Goal: Transaction & Acquisition: Obtain resource

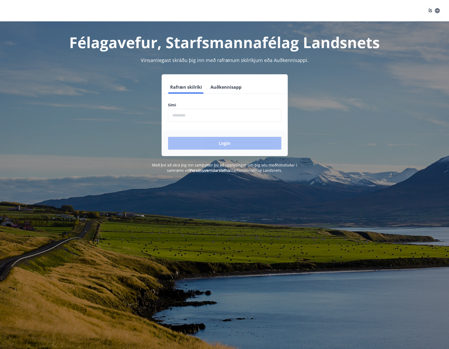
click at [196, 117] on input "phone" at bounding box center [224, 115] width 113 height 13
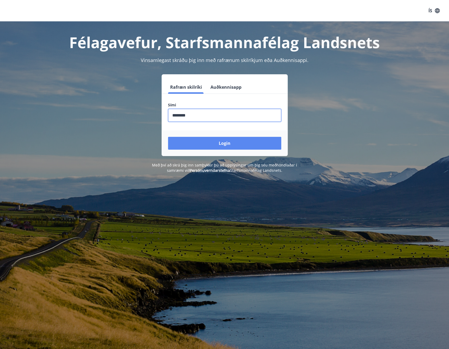
type input "********"
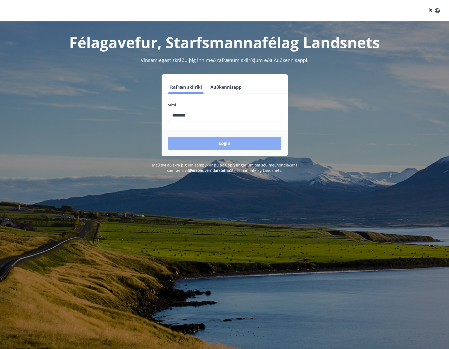
click at [204, 147] on button "Login" at bounding box center [224, 143] width 113 height 13
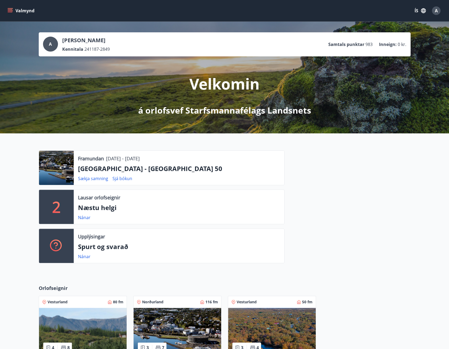
click at [11, 11] on icon "menu" at bounding box center [9, 10] width 5 height 5
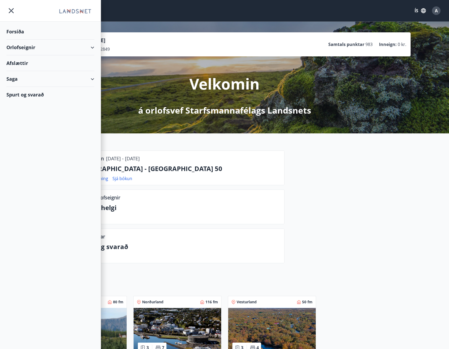
click at [57, 46] on div "Orlofseignir" at bounding box center [50, 48] width 88 height 16
click at [22, 30] on div "Forsíða" at bounding box center [50, 32] width 88 height 16
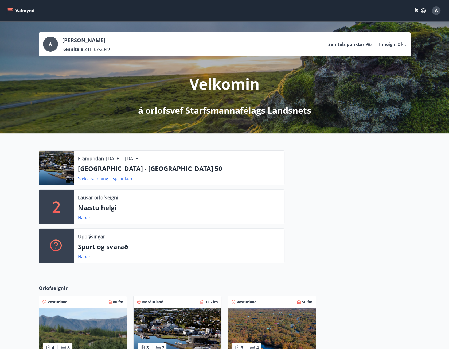
click at [13, 10] on button "Valmynd" at bounding box center [21, 11] width 30 height 10
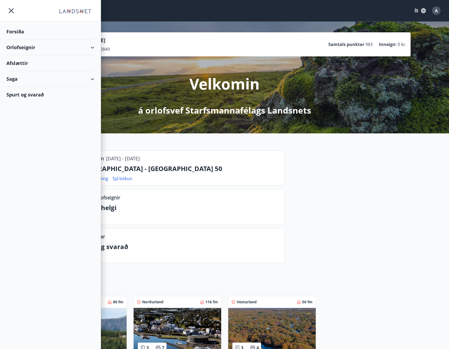
click at [37, 49] on div "Orlofseignir" at bounding box center [50, 48] width 88 height 16
click at [24, 61] on div "Framboð" at bounding box center [50, 60] width 79 height 11
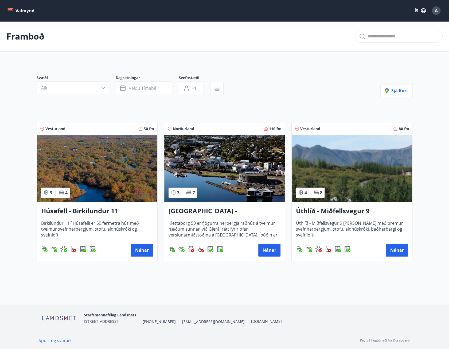
click at [124, 166] on img at bounding box center [97, 168] width 120 height 67
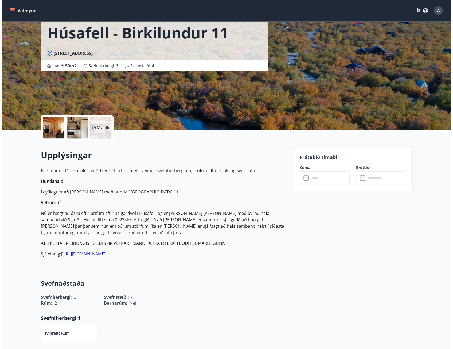
scroll to position [80, 0]
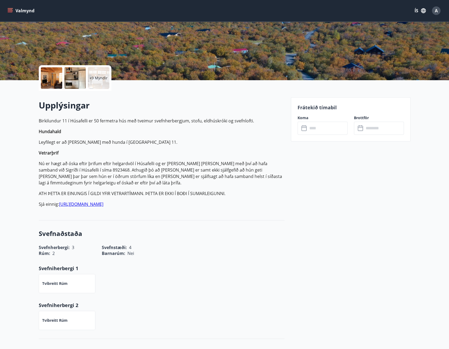
click at [44, 75] on div at bounding box center [51, 77] width 21 height 21
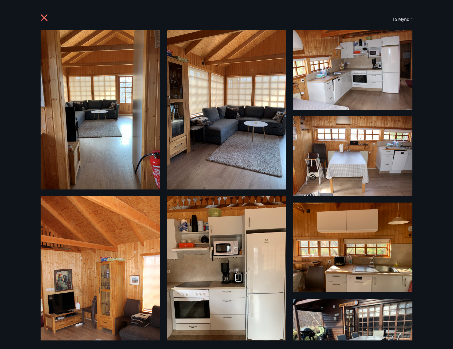
click at [225, 112] on img at bounding box center [227, 109] width 120 height 159
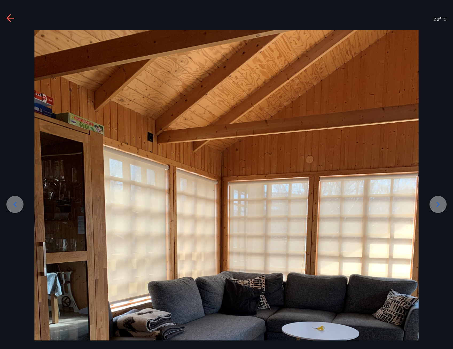
click at [433, 207] on div at bounding box center [438, 204] width 17 height 17
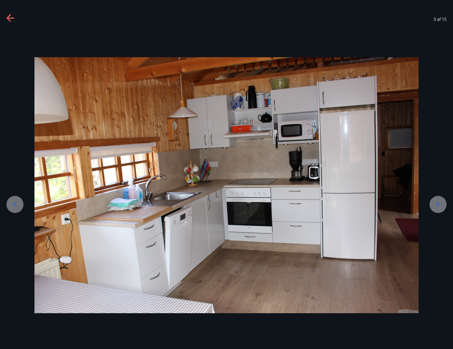
click at [433, 207] on div at bounding box center [438, 204] width 17 height 17
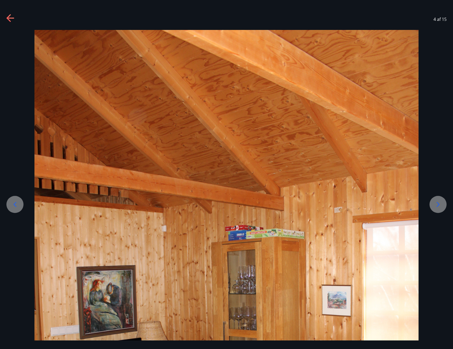
click at [433, 207] on div at bounding box center [438, 204] width 17 height 17
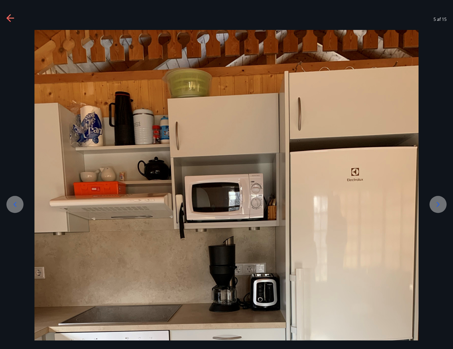
click at [433, 207] on div at bounding box center [438, 204] width 17 height 17
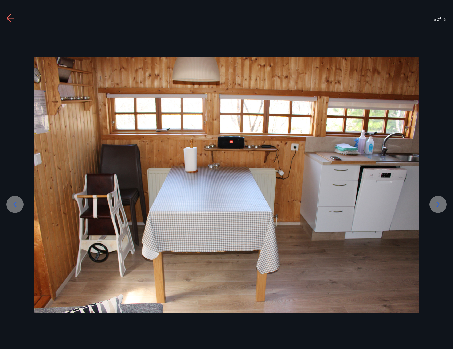
click at [433, 207] on div at bounding box center [438, 204] width 17 height 17
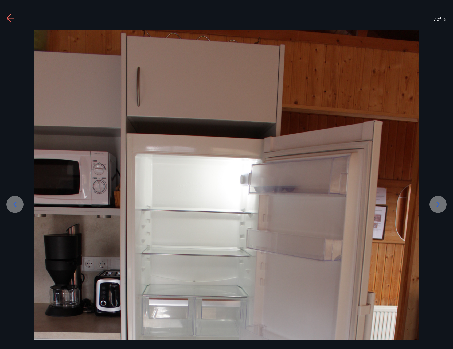
click at [433, 206] on div at bounding box center [438, 204] width 17 height 17
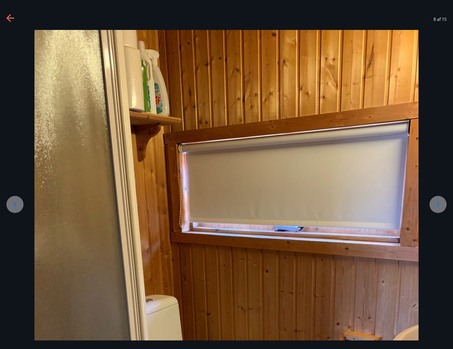
click at [433, 206] on div at bounding box center [438, 204] width 17 height 17
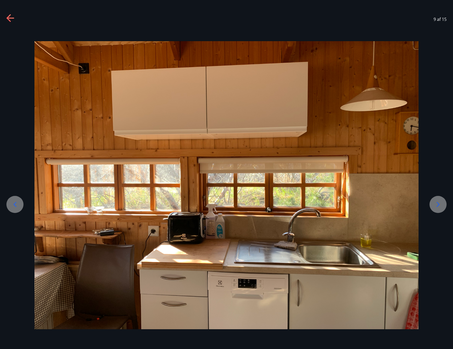
click at [433, 206] on div at bounding box center [438, 204] width 17 height 17
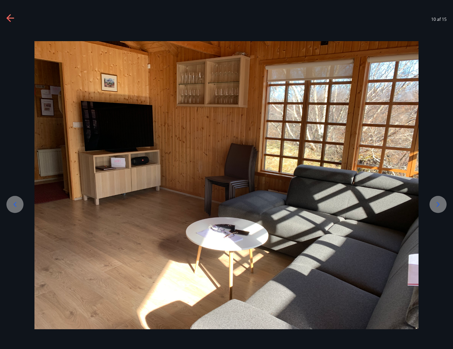
click at [433, 206] on div at bounding box center [438, 204] width 17 height 17
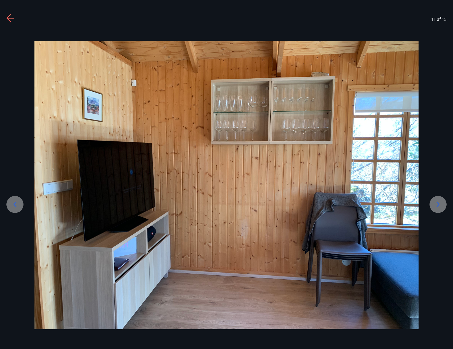
click at [433, 206] on div at bounding box center [438, 204] width 17 height 17
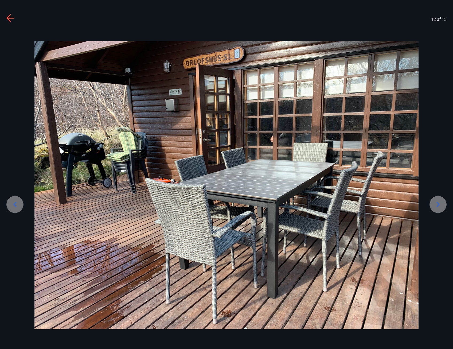
click at [433, 205] on div at bounding box center [438, 204] width 17 height 17
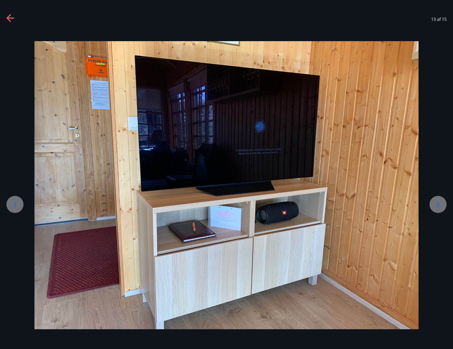
click at [433, 205] on div at bounding box center [438, 204] width 17 height 17
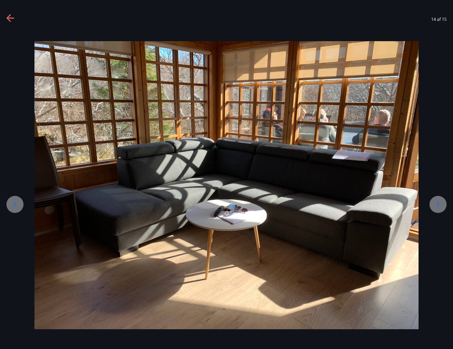
click at [433, 205] on div at bounding box center [438, 204] width 17 height 17
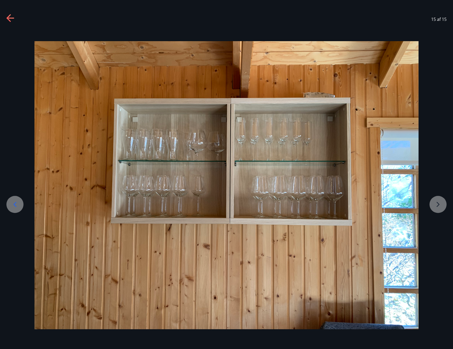
click at [433, 205] on div at bounding box center [226, 185] width 453 height 288
click at [9, 19] on icon at bounding box center [8, 17] width 4 height 7
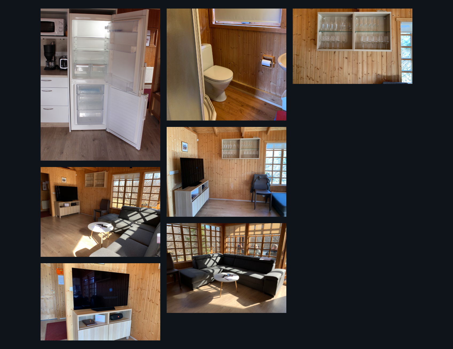
scroll to position [415, 0]
